Goal: Task Accomplishment & Management: Complete application form

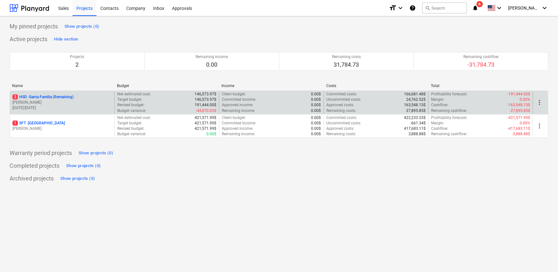
click at [45, 102] on p "[PERSON_NAME]" at bounding box center [61, 102] width 99 height 5
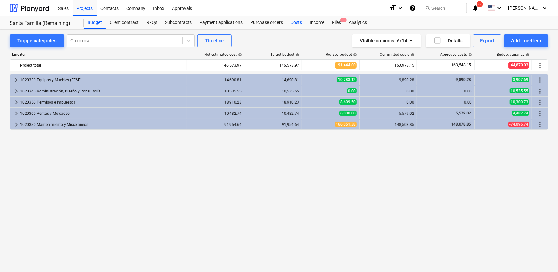
click at [294, 24] on div "Costs" at bounding box center [296, 22] width 19 height 13
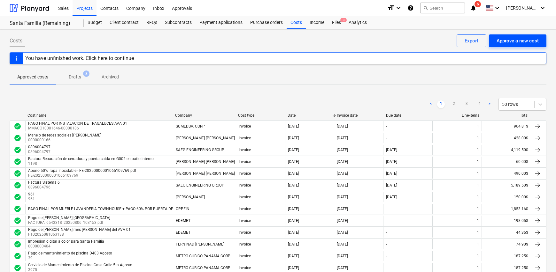
click at [519, 37] on div "Approve a new cost" at bounding box center [517, 41] width 42 height 8
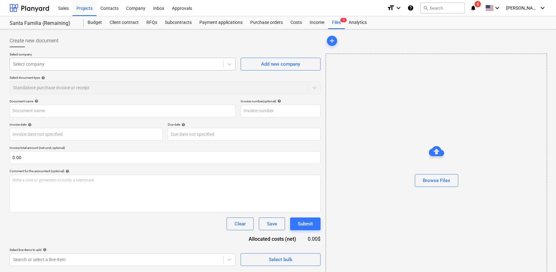
click at [43, 62] on div at bounding box center [116, 64] width 207 height 6
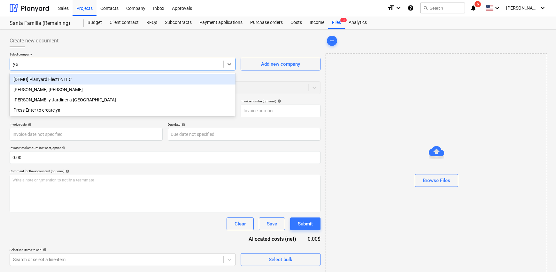
type input "y"
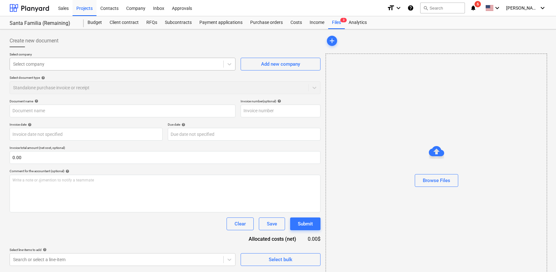
click at [55, 64] on div at bounding box center [116, 64] width 207 height 6
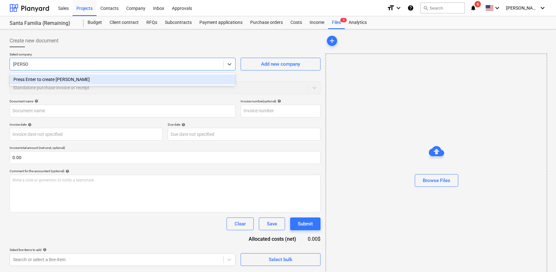
type input "[PERSON_NAME]"
click at [270, 76] on div "Select document type help" at bounding box center [165, 78] width 311 height 4
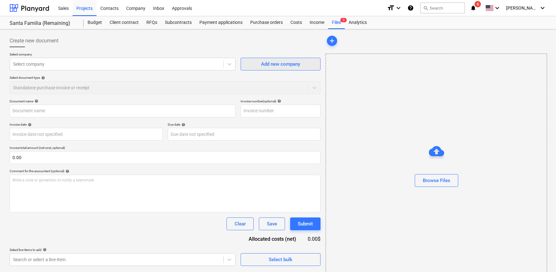
click at [277, 67] on div "Add new company" at bounding box center [280, 64] width 39 height 8
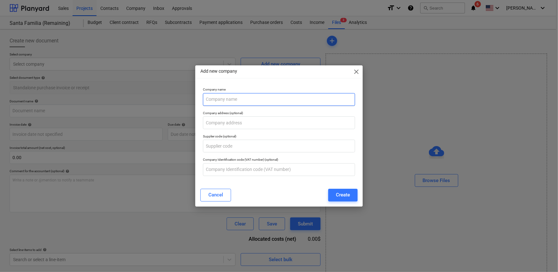
click at [215, 94] on input "text" at bounding box center [279, 99] width 152 height 13
type input "[PERSON_NAME]"
click at [342, 195] on div "Create" at bounding box center [343, 195] width 14 height 8
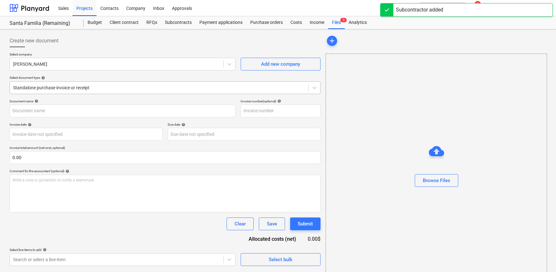
click at [54, 88] on div at bounding box center [159, 88] width 292 height 6
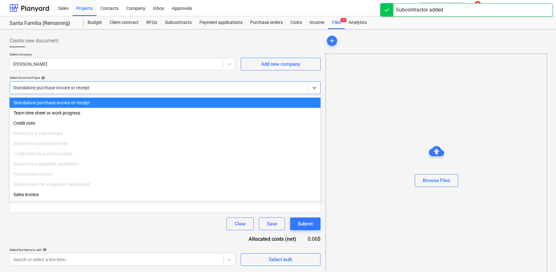
click at [54, 104] on div "Standalone purchase invoice or receipt" at bounding box center [165, 103] width 311 height 10
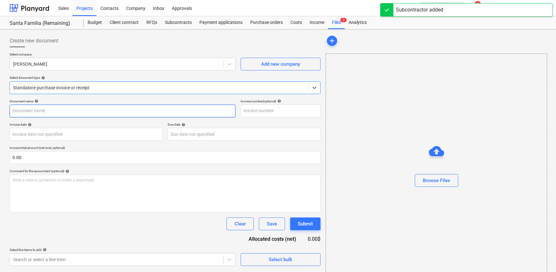
click at [35, 113] on input "text" at bounding box center [123, 111] width 226 height 13
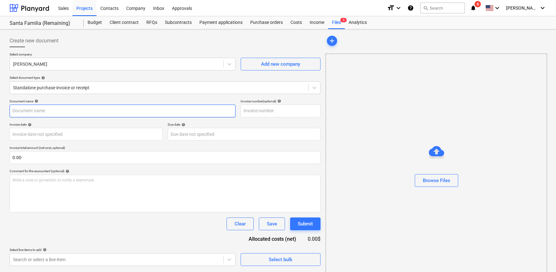
paste input "Pago por mover mueble para poder instalar válvula de aire ** Reembolsar a [PERS…"
type input "Pago por mover mueble para poder instalar válvula de aire ** Reembolsar a [PERS…"
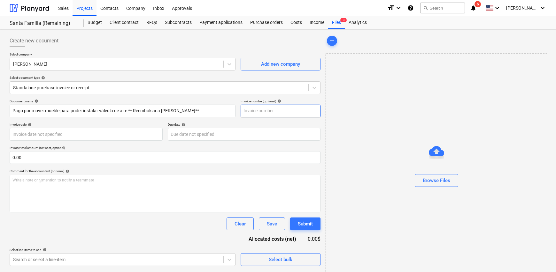
click at [261, 110] on input "text" at bounding box center [281, 111] width 80 height 13
type input "0057"
click at [74, 138] on body "Sales Projects Contacts Company Inbox Approvals format_size keyboard_arrow_down…" at bounding box center [278, 136] width 556 height 272
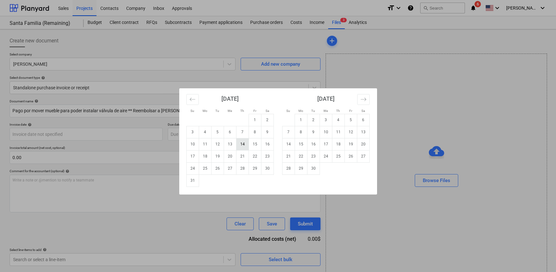
click at [244, 145] on td "14" at bounding box center [242, 144] width 12 height 12
type input "[DATE]"
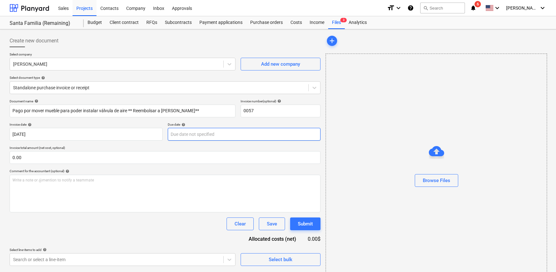
click at [198, 137] on body "Sales Projects Contacts Company Inbox Approvals format_size keyboard_arrow_down…" at bounding box center [278, 136] width 556 height 272
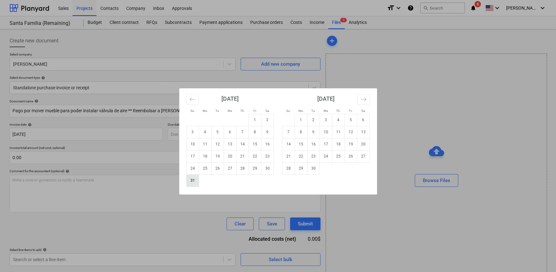
click at [190, 183] on td "31" at bounding box center [192, 181] width 12 height 12
type input "[DATE]"
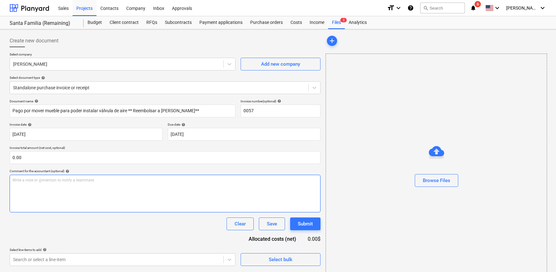
click at [59, 186] on div "Write a note or @mention to notify a teammate [PERSON_NAME]" at bounding box center [165, 194] width 311 height 38
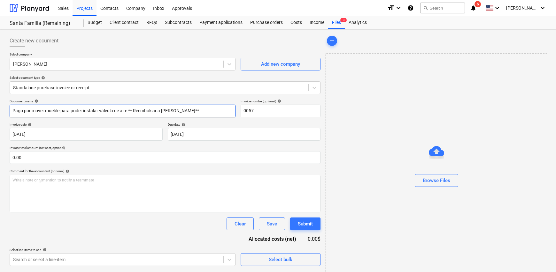
drag, startPoint x: 217, startPoint y: 109, endPoint x: -123, endPoint y: 109, distance: 340.2
click at [0, 109] on html "Sales Projects Contacts Company Inbox Approvals format_size keyboard_arrow_down…" at bounding box center [278, 136] width 556 height 272
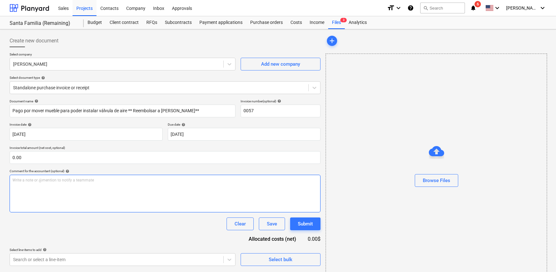
click at [40, 183] on p "Write a note or @mention to notify a teammate [PERSON_NAME]" at bounding box center [164, 180] width 305 height 5
click at [57, 195] on div "Pago por mover mueble para poder instalar válvula de aire ** Reembolsar a [PERS…" at bounding box center [165, 194] width 311 height 38
click at [196, 185] on div "Pago por mover mueble para poder instalar válvula de aire ** Reembolsar a [PERS…" at bounding box center [165, 194] width 311 height 38
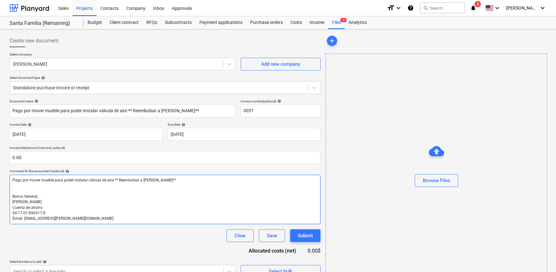
click at [22, 194] on p "﻿" at bounding box center [164, 191] width 305 height 5
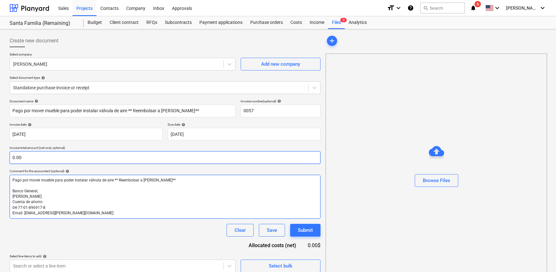
scroll to position [15, 0]
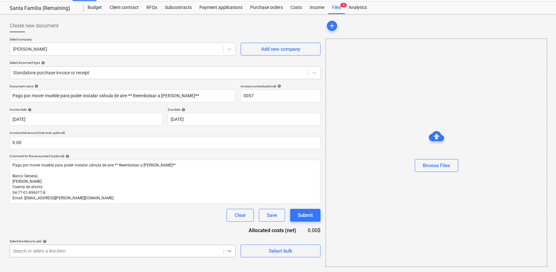
click at [231, 251] on body "Sales Projects Contacts Company Inbox Approvals format_size keyboard_arrow_down…" at bounding box center [278, 121] width 556 height 272
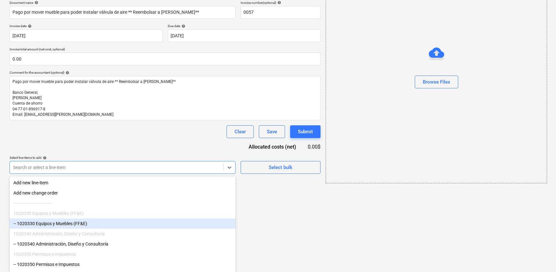
scroll to position [55, 0]
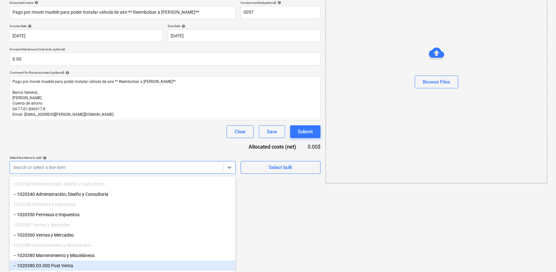
click at [80, 265] on div "-- 1020380.03.000 Post Venta" at bounding box center [123, 266] width 226 height 10
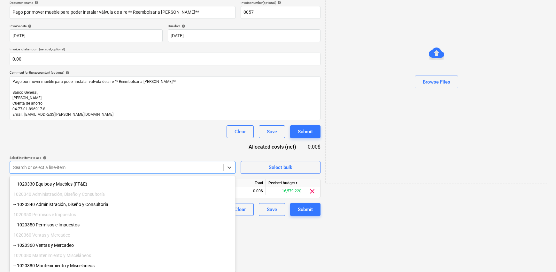
scroll to position [48, 0]
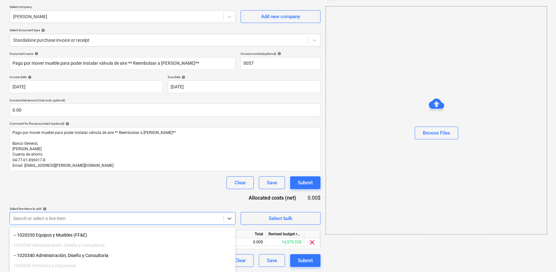
click at [285, 225] on html "Sales Projects Contacts Company Inbox Approvals format_size keyboard_arrow_down…" at bounding box center [278, 88] width 556 height 272
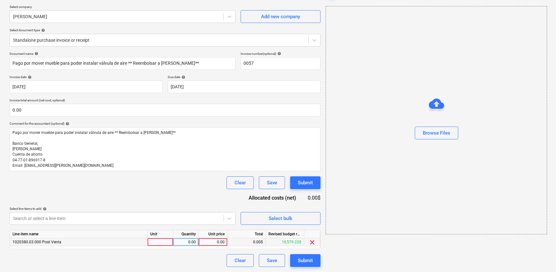
click at [157, 241] on div at bounding box center [161, 243] width 26 height 8
click at [185, 243] on div "0.00" at bounding box center [186, 243] width 20 height 8
click at [159, 244] on div at bounding box center [161, 243] width 26 height 8
click at [159, 243] on div at bounding box center [161, 243] width 26 height 8
click at [159, 242] on div at bounding box center [161, 243] width 26 height 8
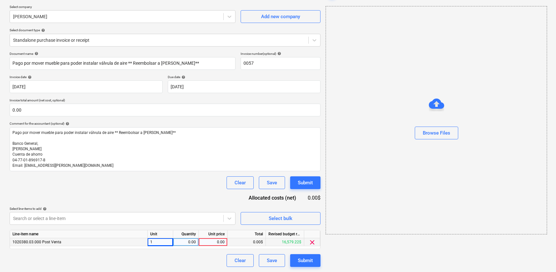
click at [190, 243] on div "0.00" at bounding box center [186, 243] width 20 height 8
type input "1"
click at [211, 243] on div "0.00" at bounding box center [212, 243] width 23 height 8
type input "200.00"
click at [44, 104] on input "0.00" at bounding box center [165, 110] width 311 height 13
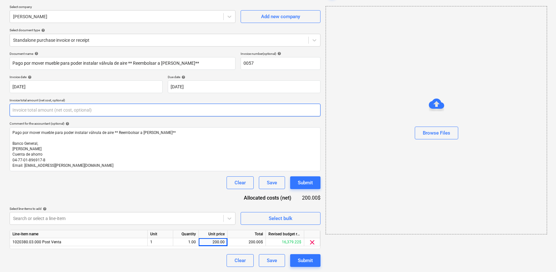
click at [42, 110] on input "text" at bounding box center [165, 110] width 311 height 13
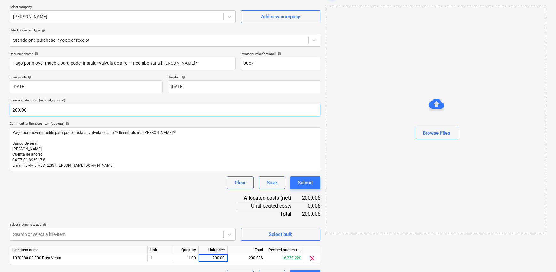
type input "200.00"
drag, startPoint x: 126, startPoint y: 183, endPoint x: 130, endPoint y: 182, distance: 3.6
click at [128, 183] on div "Clear Save Submit" at bounding box center [165, 183] width 311 height 13
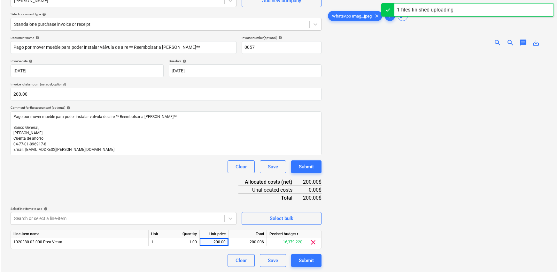
scroll to position [64, 0]
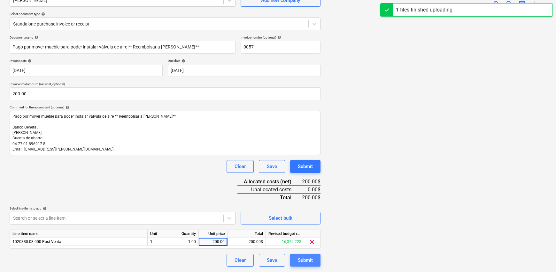
click at [306, 263] on div "Submit" at bounding box center [305, 261] width 15 height 8
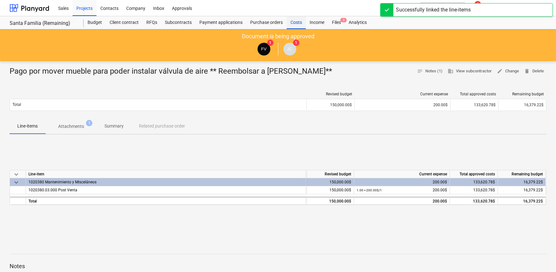
click at [294, 23] on div "Costs" at bounding box center [296, 22] width 19 height 13
